Goal: Communication & Community: Answer question/provide support

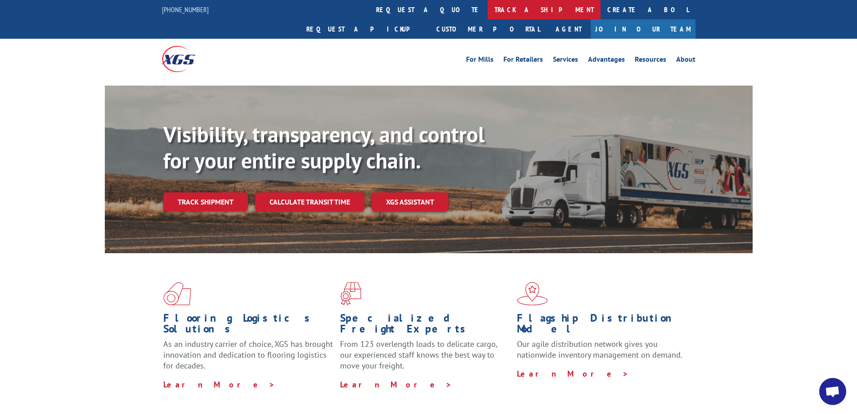
click at [488, 9] on link "track a shipment" at bounding box center [544, 9] width 113 height 19
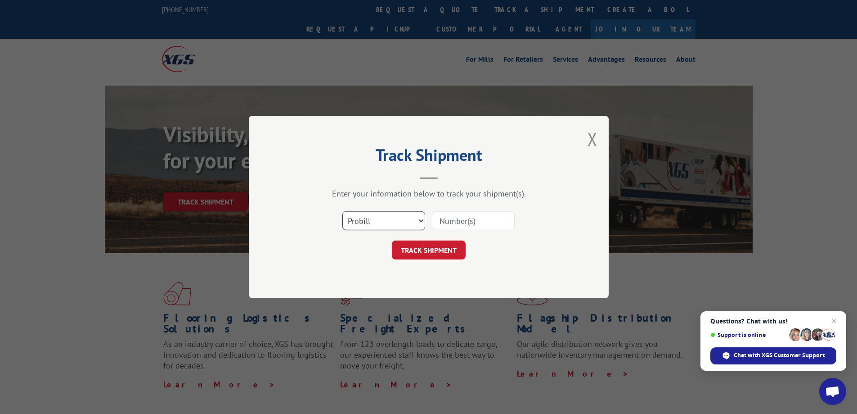
click at [422, 221] on select "Select category... Probill BOL PO" at bounding box center [383, 220] width 83 height 19
select select "bol"
click at [342, 211] on select "Select category... Probill BOL PO" at bounding box center [383, 220] width 83 height 19
click at [460, 223] on input at bounding box center [473, 220] width 83 height 19
type input "5533396"
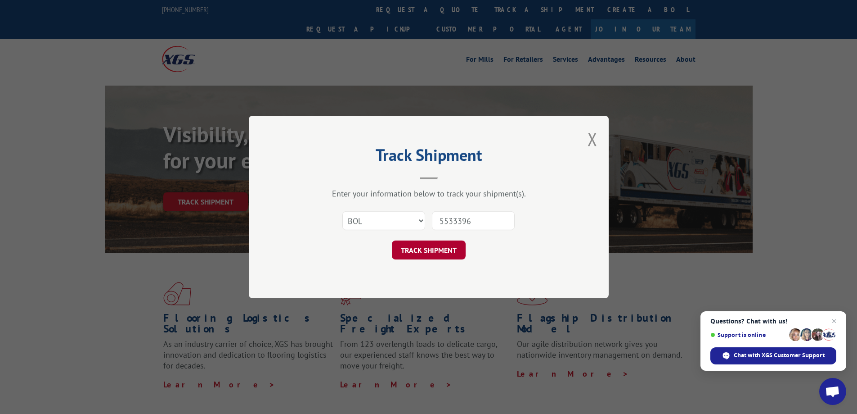
click at [438, 247] on button "TRACK SHIPMENT" at bounding box center [429, 249] width 74 height 19
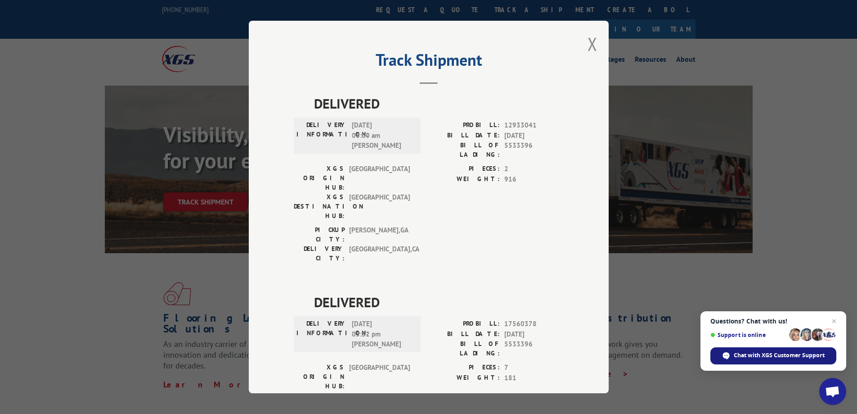
click at [783, 357] on span "Chat with XGS Customer Support" at bounding box center [779, 355] width 91 height 8
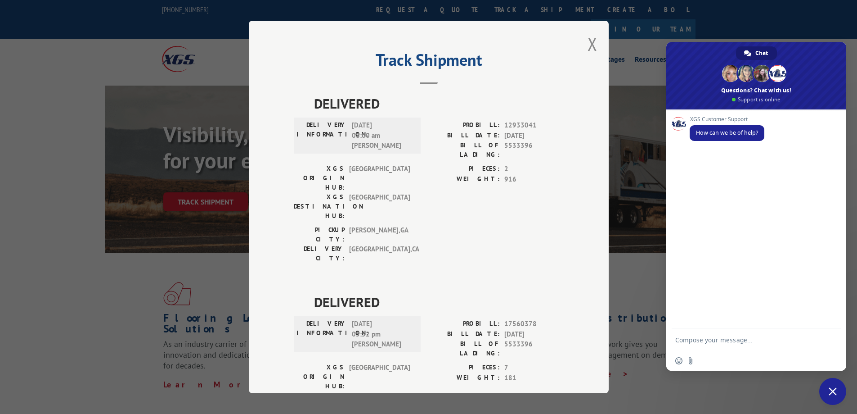
click at [699, 333] on textarea "Compose your message..." at bounding box center [747, 339] width 144 height 22
type textarea "good morning on BOL 5533396 we are missing 2 rugs . Have they been found ?"
click at [833, 326] on span "Send" at bounding box center [830, 323] width 15 height 15
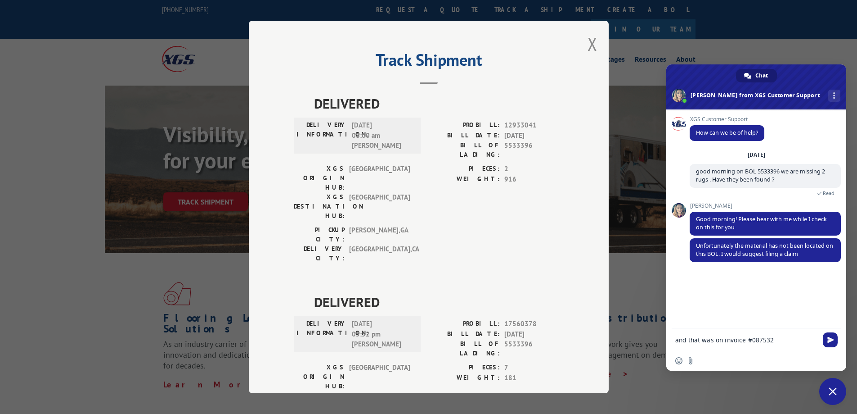
type textarea "and that was on invoice #0875322"
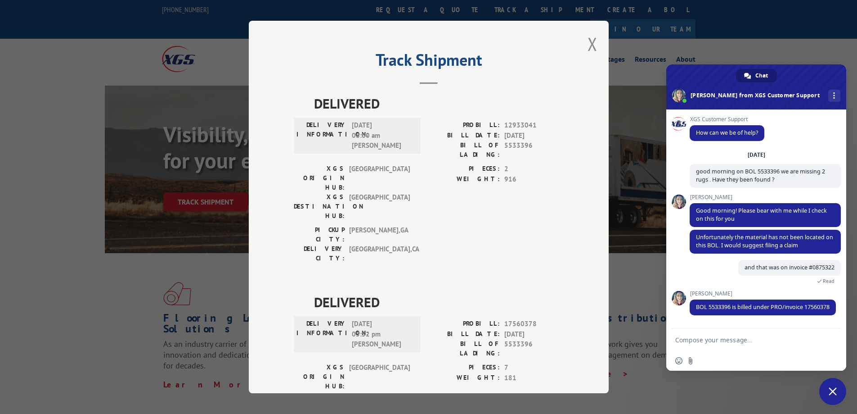
scroll to position [23, 0]
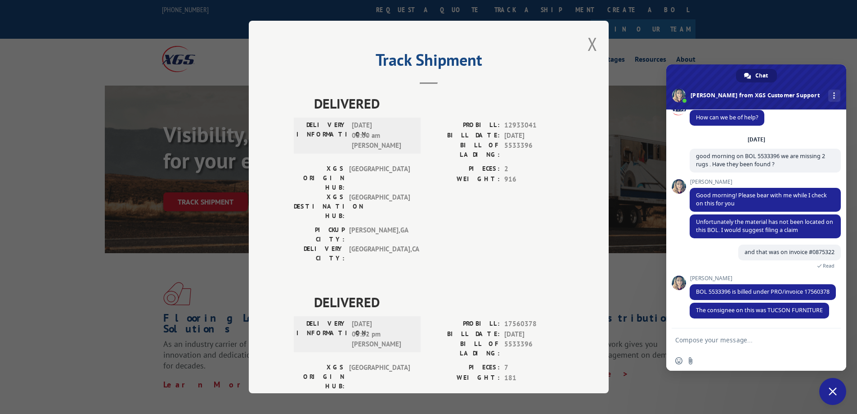
click at [688, 340] on textarea "Compose your message..." at bounding box center [747, 339] width 144 height 22
click at [696, 339] on textarea "yes thats the right company" at bounding box center [747, 339] width 144 height 22
click at [764, 339] on textarea "yes that's the right company" at bounding box center [747, 339] width 144 height 22
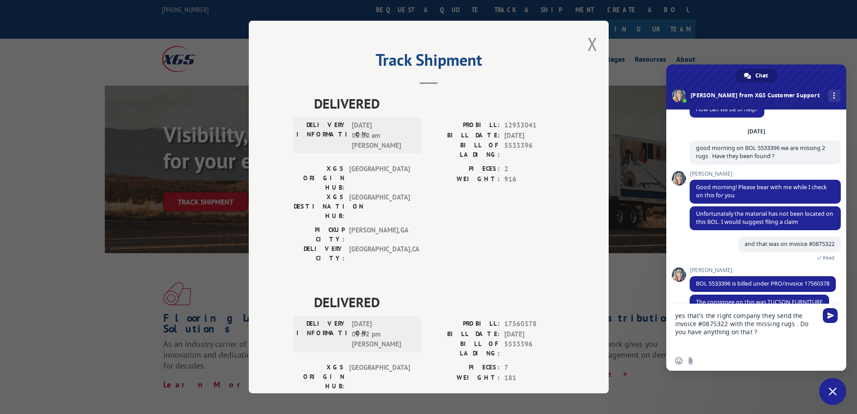
type textarea "yes that's the right company they send the invoice #0875322 with the missing ru…"
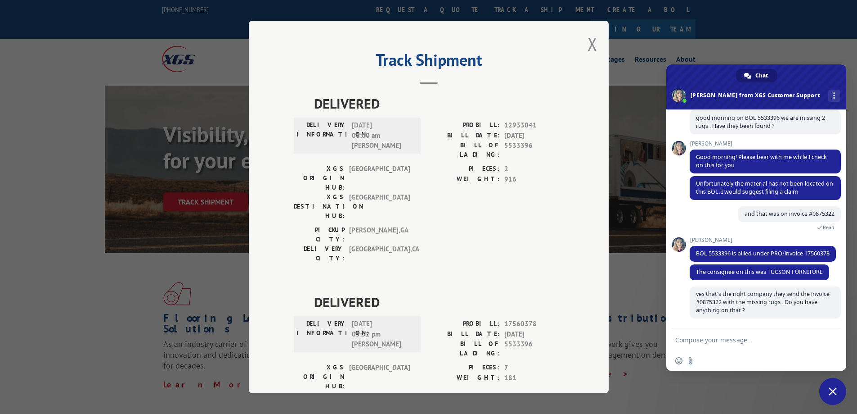
scroll to position [62, 0]
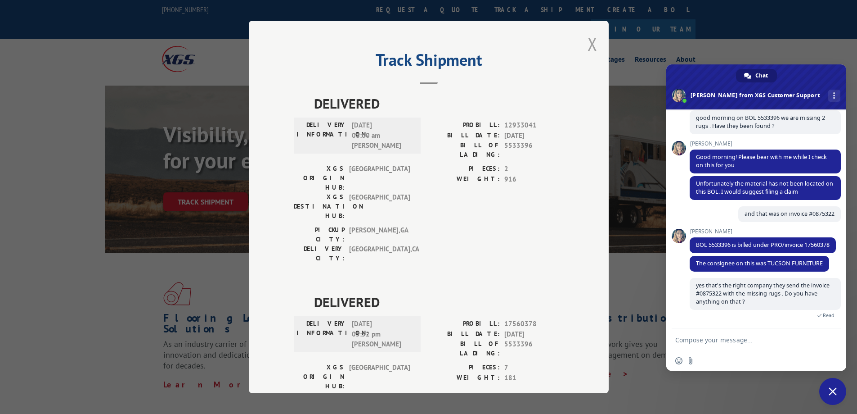
click at [588, 40] on button "Close modal" at bounding box center [593, 44] width 10 height 24
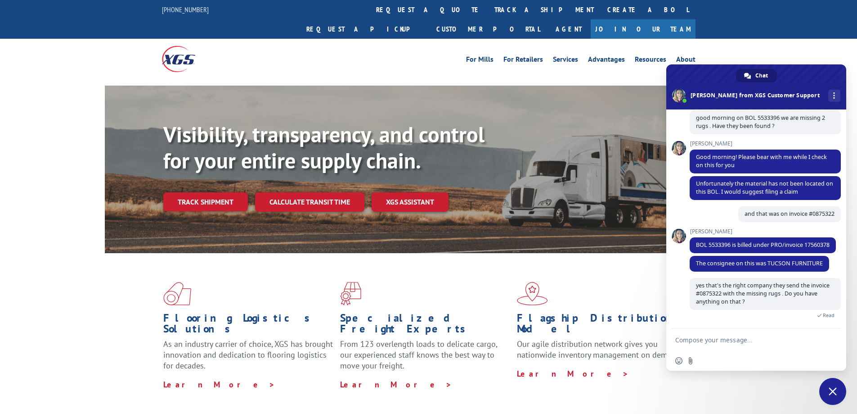
click at [230, 192] on link "Track shipment" at bounding box center [205, 201] width 85 height 19
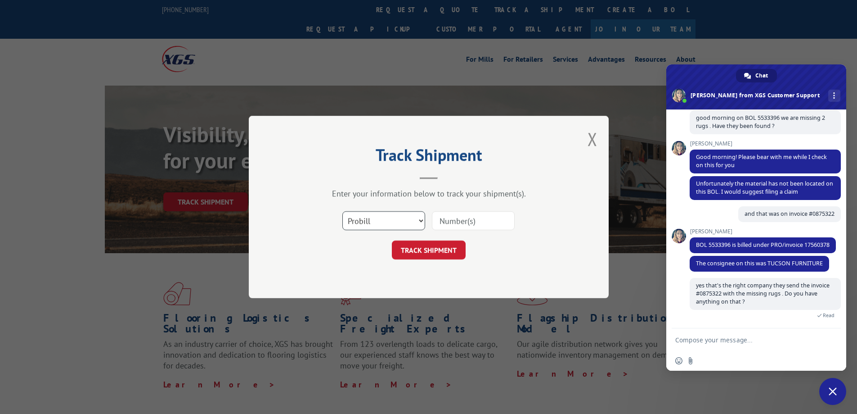
click at [423, 220] on select "Select category... Probill BOL PO" at bounding box center [383, 220] width 83 height 19
click at [452, 171] on header "Track Shipment" at bounding box center [429, 163] width 270 height 31
click at [593, 136] on button "Close modal" at bounding box center [593, 139] width 10 height 24
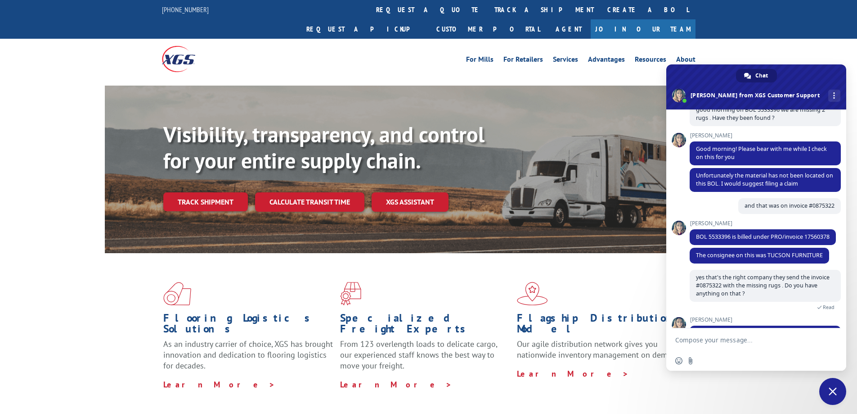
scroll to position [109, 0]
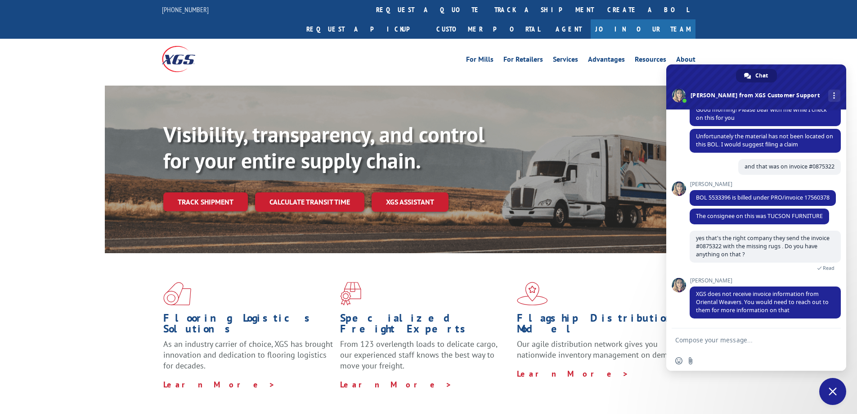
click at [697, 340] on textarea "Compose your message..." at bounding box center [747, 339] width 144 height 22
type textarea "thank you"
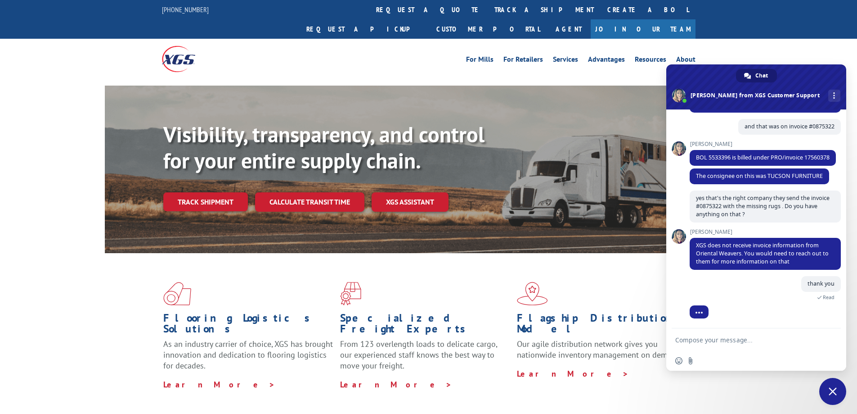
scroll to position [170, 0]
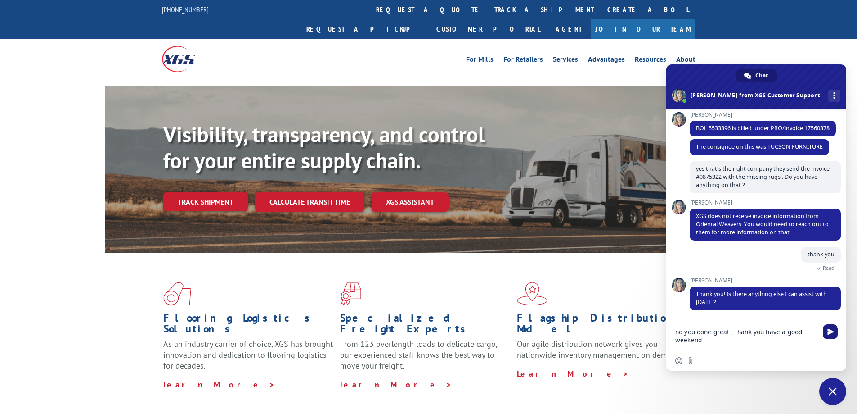
type textarea "no you done great , thank you have a good weekend"
click at [827, 329] on span "Send" at bounding box center [830, 331] width 15 height 15
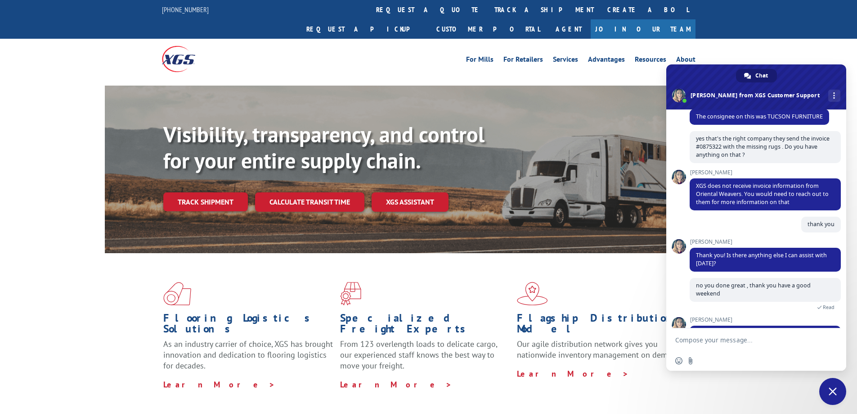
scroll to position [272, 0]
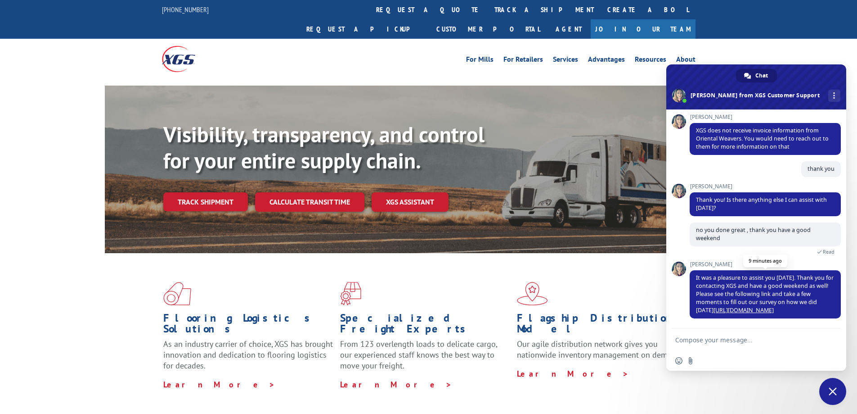
click at [738, 308] on link "[URL][DOMAIN_NAME]" at bounding box center [744, 310] width 60 height 8
